Goal: Navigation & Orientation: Find specific page/section

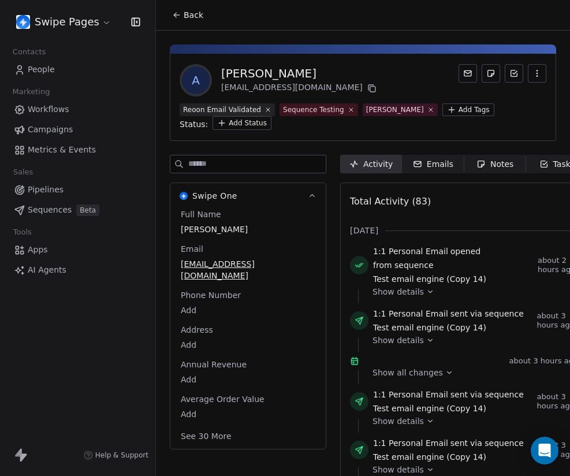
click at [50, 23] on html "Swipe Pages Contacts People Marketing Workflows Campaigns Metrics & Events Sale…" at bounding box center [285, 238] width 570 height 476
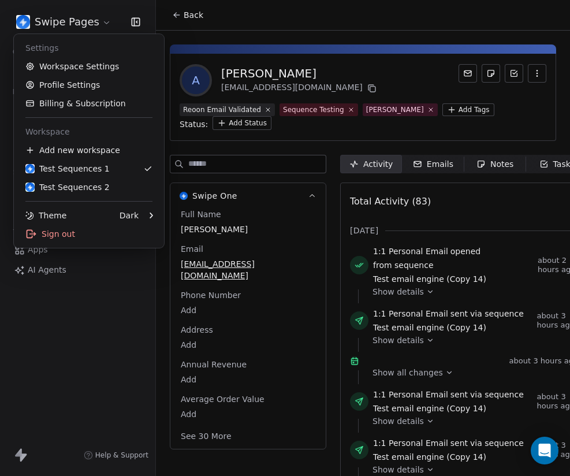
click at [50, 23] on html "Swipe Pages Contacts People Marketing Workflows Campaigns Metrics & Events Sale…" at bounding box center [285, 238] width 570 height 476
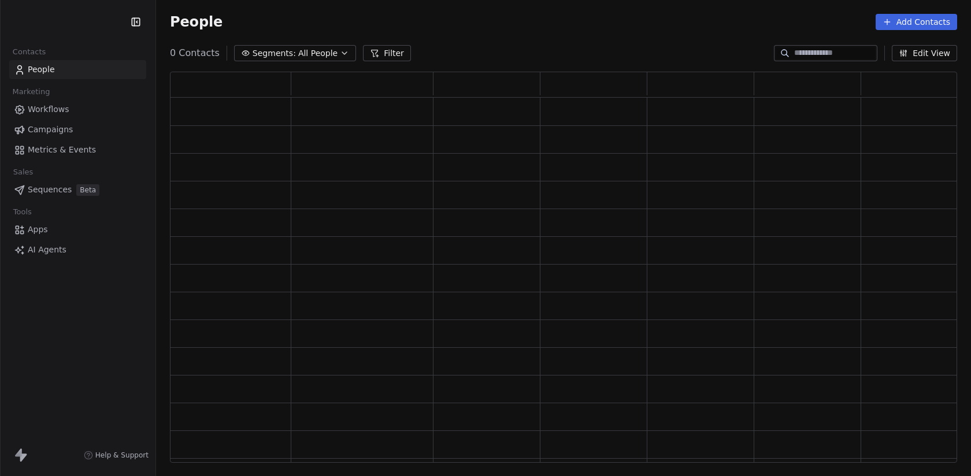
scroll to position [391, 787]
